Goal: Entertainment & Leisure: Browse casually

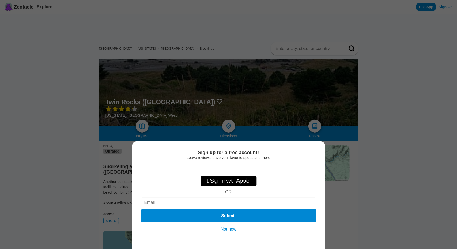
click at [228, 227] on button "Not now" at bounding box center [228, 229] width 19 height 5
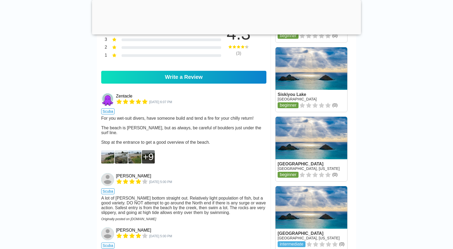
scroll to position [375, 0]
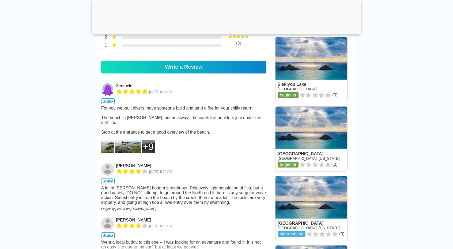
click at [108, 150] on img at bounding box center [107, 146] width 13 height 13
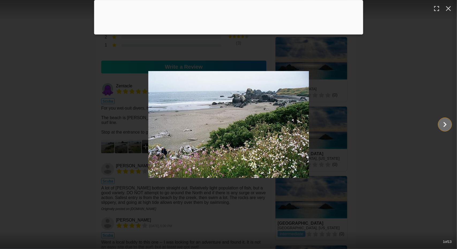
click at [446, 125] on icon "Show slide 2 of 13" at bounding box center [445, 124] width 10 height 13
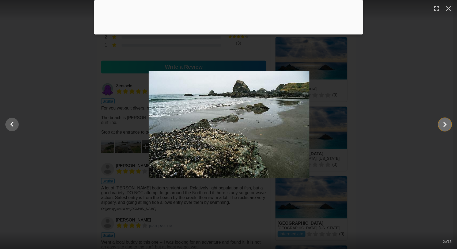
click at [446, 125] on icon "Show slide 3 of 13" at bounding box center [445, 124] width 10 height 13
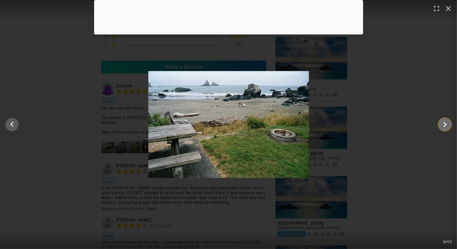
click at [446, 125] on icon "Show slide 4 of 13" at bounding box center [445, 124] width 10 height 13
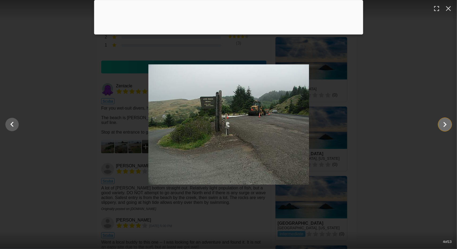
click at [446, 125] on icon "Show slide 5 of 13" at bounding box center [445, 124] width 10 height 13
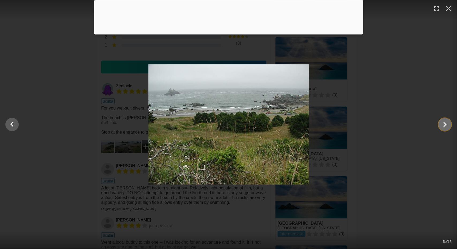
click at [446, 125] on icon "Show slide 6 of 13" at bounding box center [445, 124] width 10 height 13
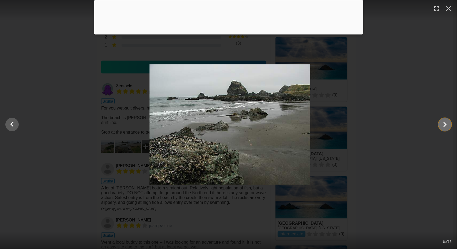
click at [446, 125] on icon "Show slide 7 of 13" at bounding box center [445, 124] width 10 height 13
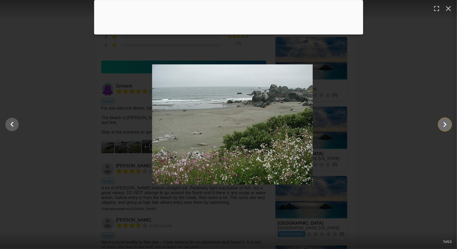
click at [446, 125] on icon "Show slide 8 of 13" at bounding box center [445, 124] width 10 height 13
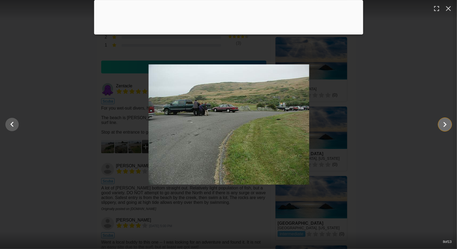
click at [446, 125] on icon "Show slide 9 of 13" at bounding box center [445, 124] width 10 height 13
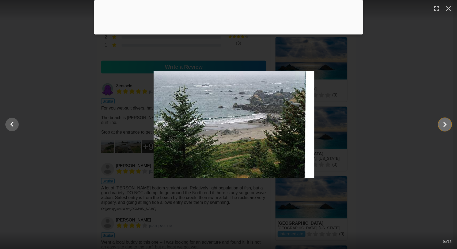
click at [446, 125] on icon "Show slide 10 of 13" at bounding box center [445, 124] width 10 height 13
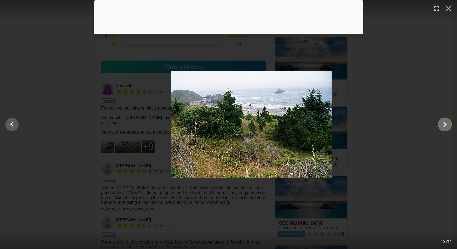
click at [446, 125] on icon "Show slide 11 of 13" at bounding box center [445, 124] width 10 height 13
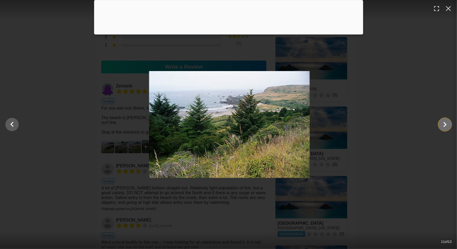
click at [446, 125] on icon "Show slide 12 of 13" at bounding box center [445, 124] width 10 height 13
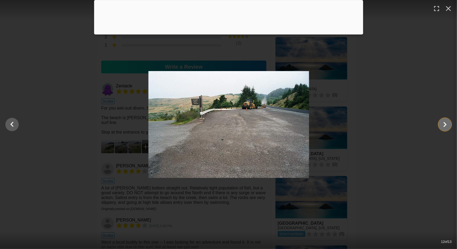
click at [446, 125] on icon "Show slide 13 of 13" at bounding box center [445, 124] width 10 height 13
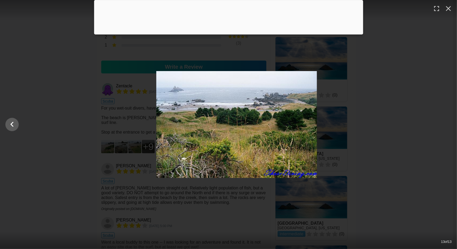
click at [446, 125] on div at bounding box center [236, 124] width 457 height 107
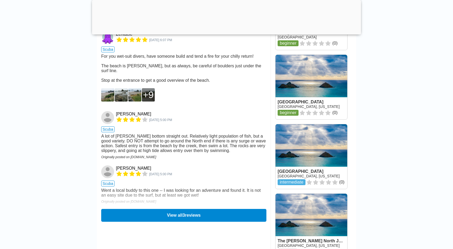
scroll to position [428, 0]
